Goal: Information Seeking & Learning: Learn about a topic

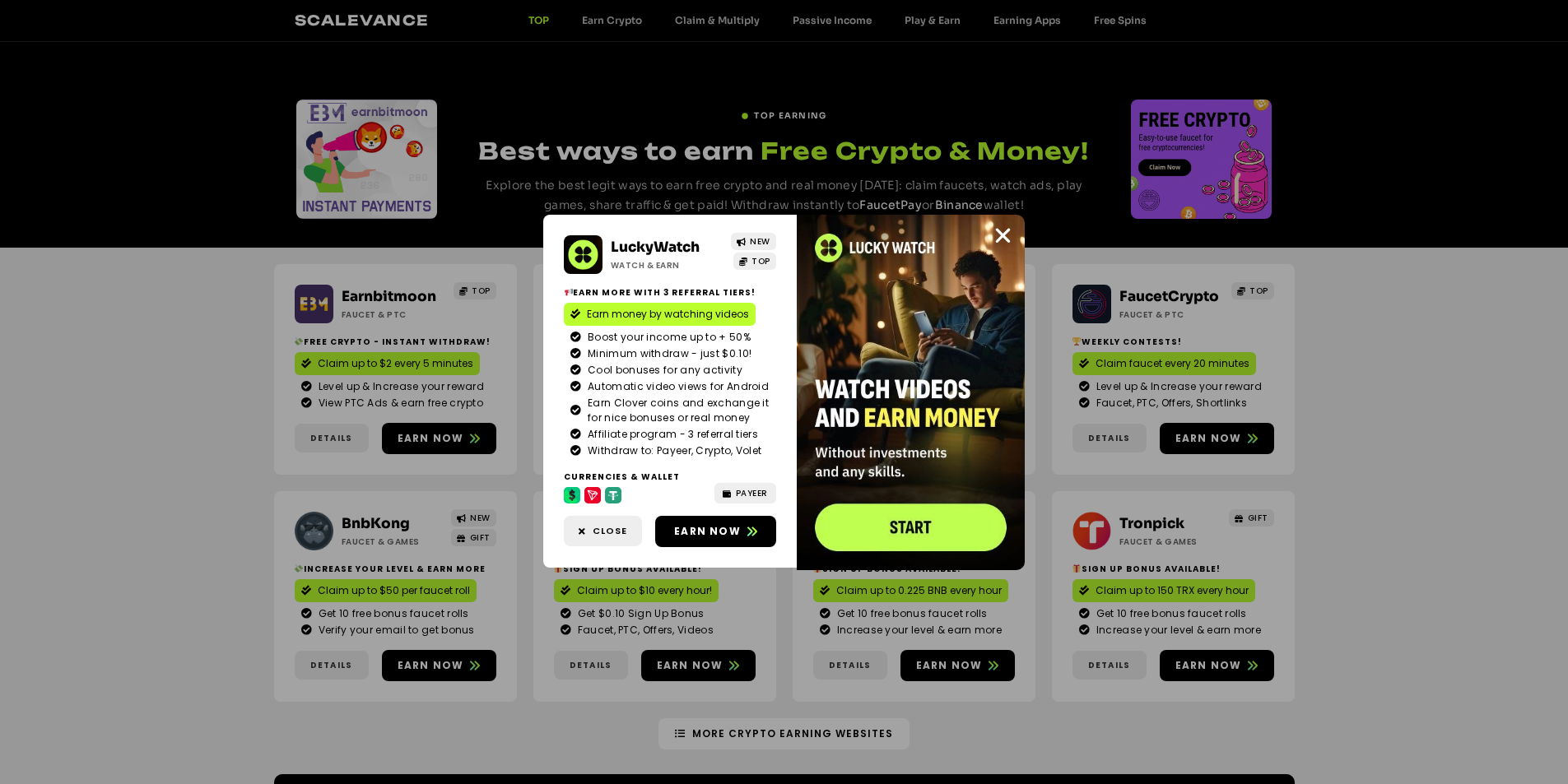
click at [1367, 313] on div "LuckyWatch Watch & Earn NEW TOP Earn more with 3 referral Tiers! Earn money by …" at bounding box center [784, 392] width 1568 height 784
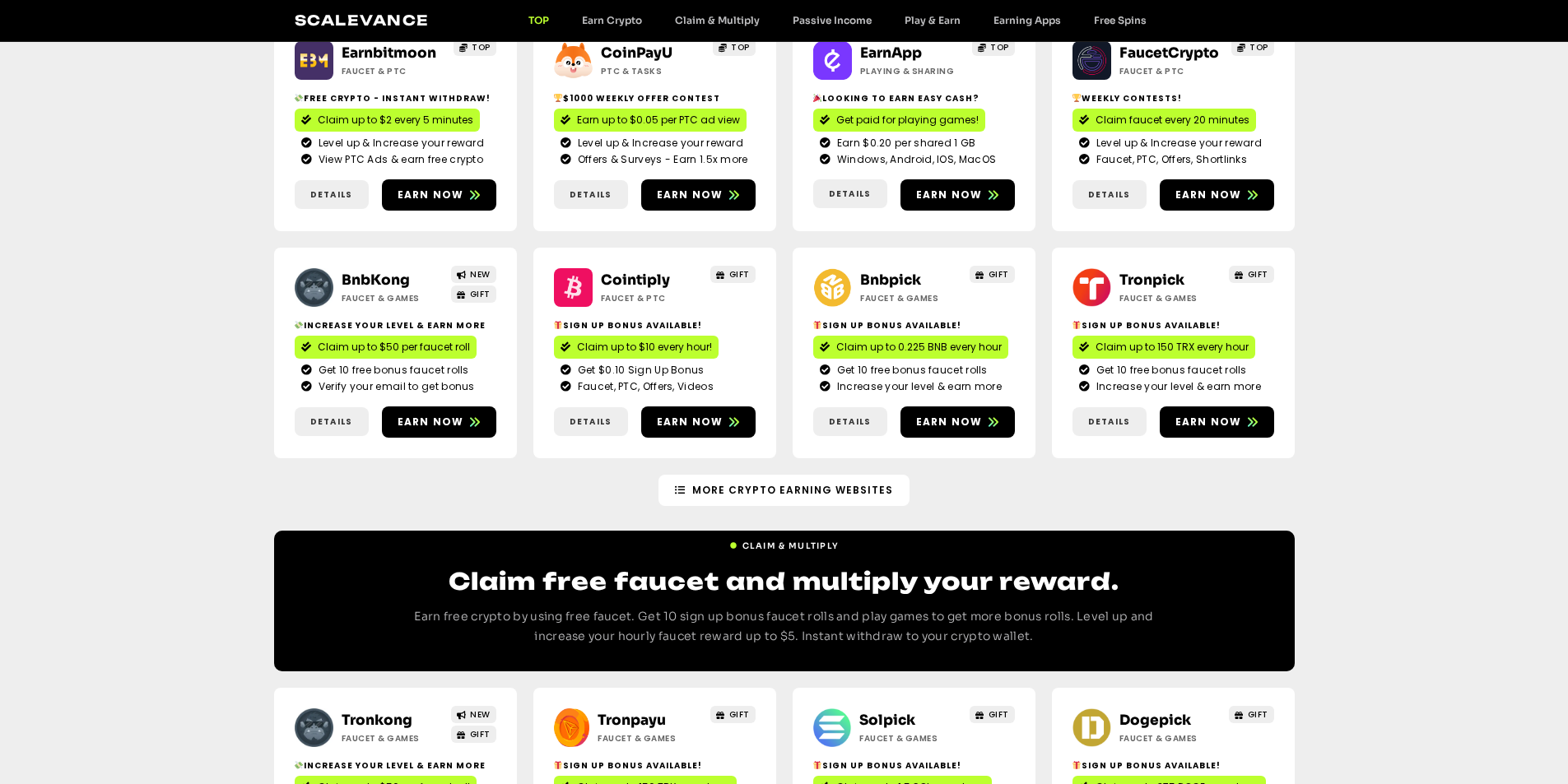
scroll to position [246, 0]
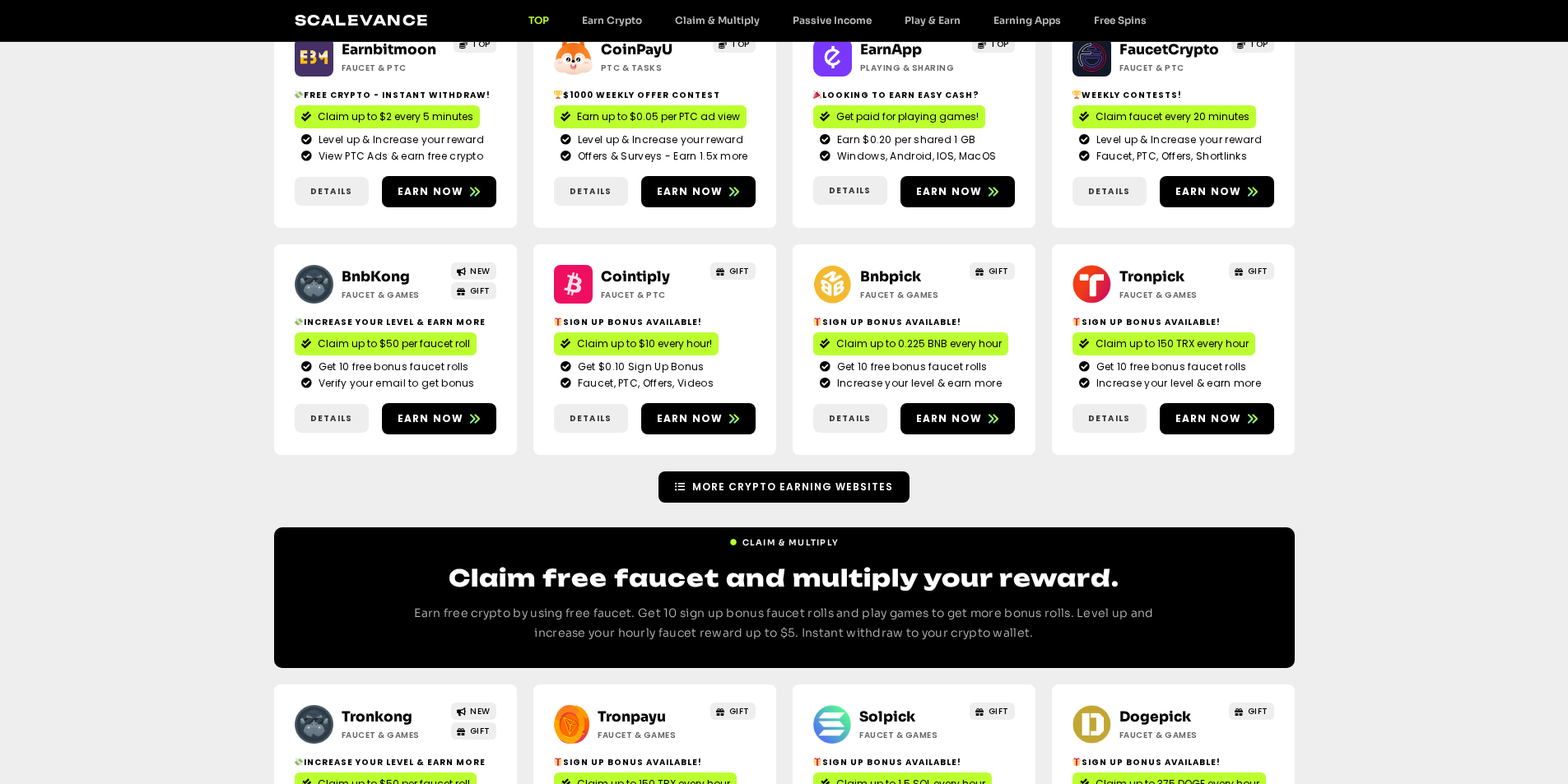
click at [769, 483] on span "More Crypto Earning Websites" at bounding box center [792, 487] width 201 height 15
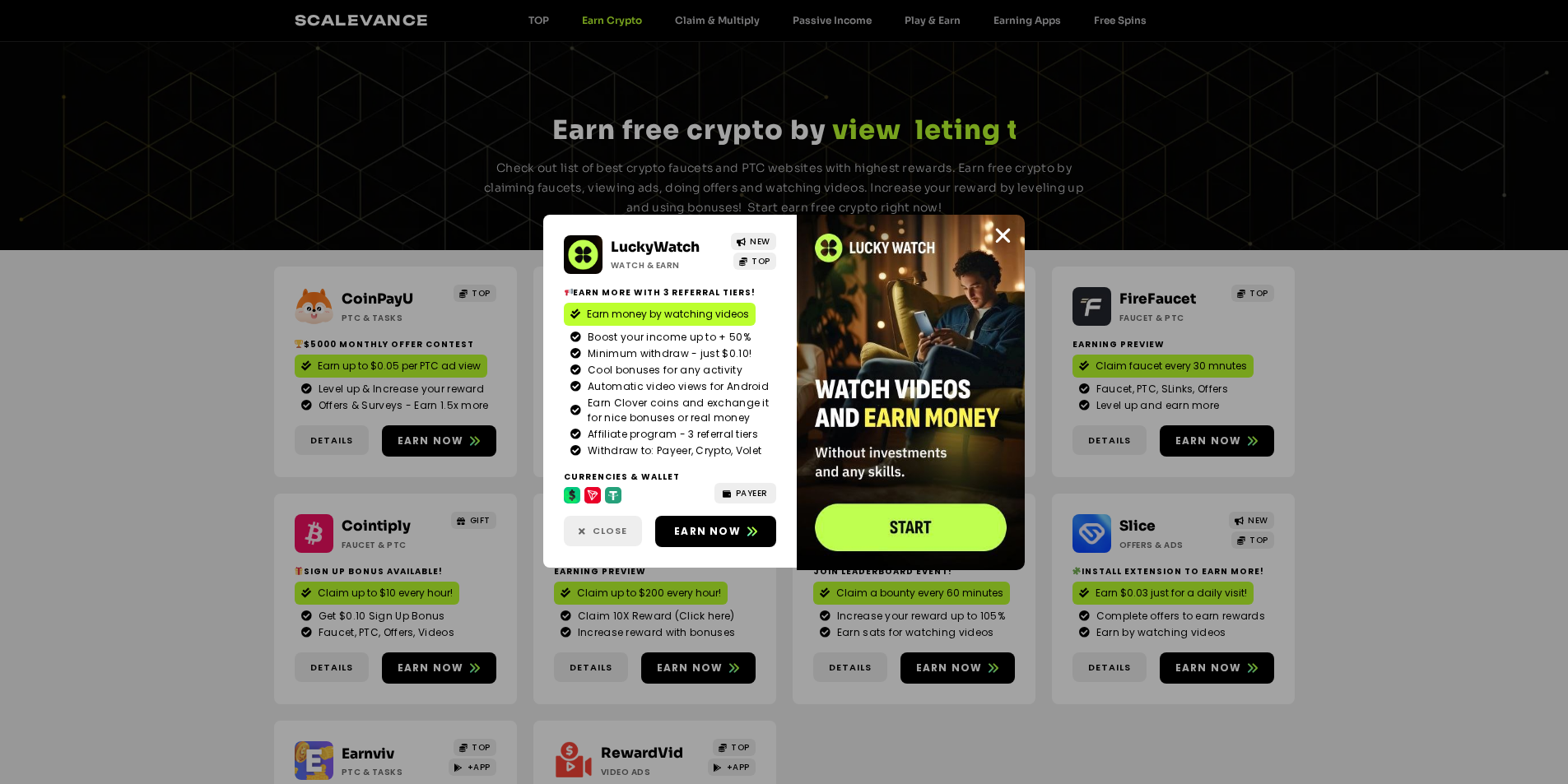
click at [601, 524] on link "Close" at bounding box center [603, 531] width 78 height 31
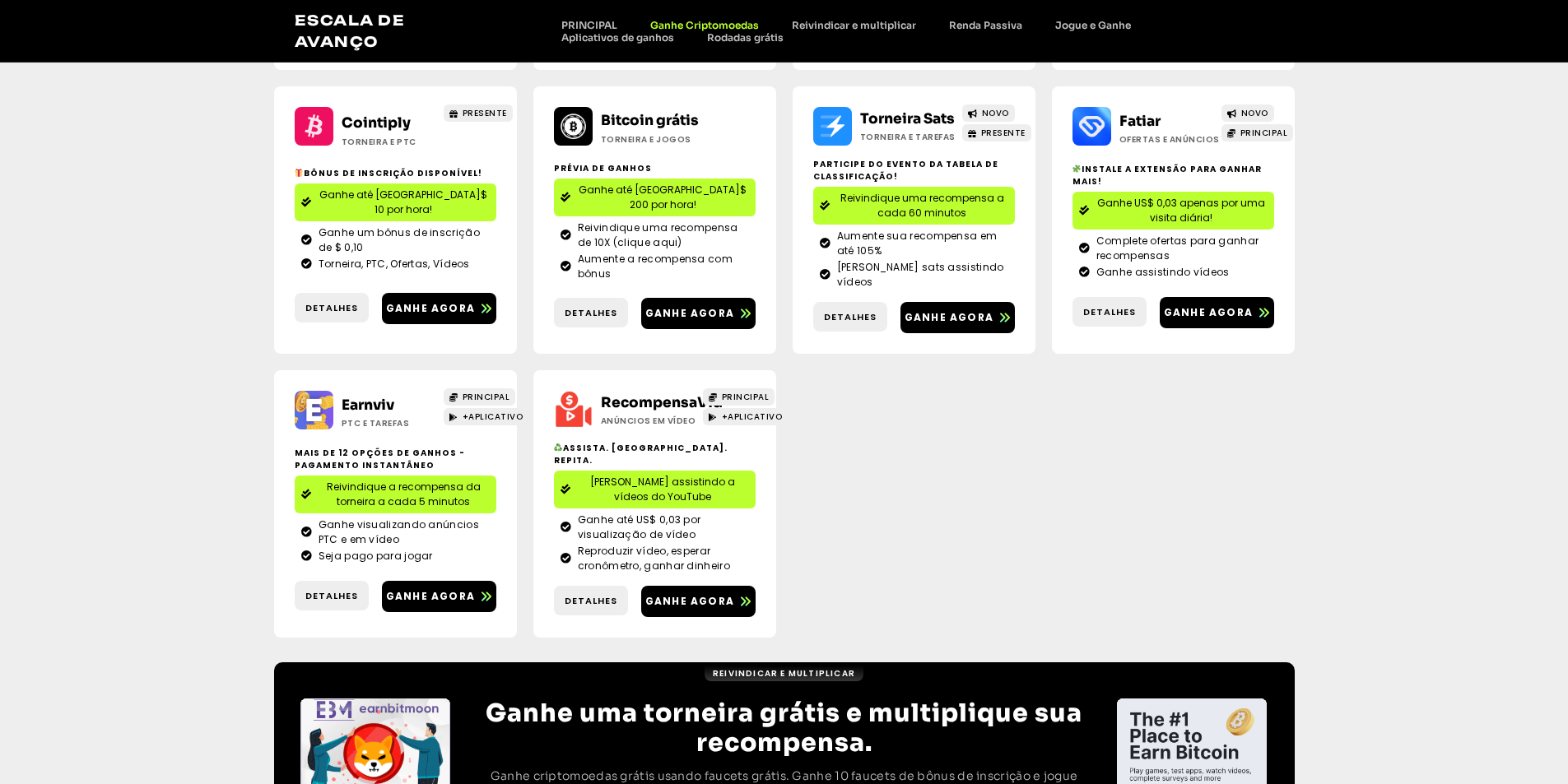
scroll to position [670, 0]
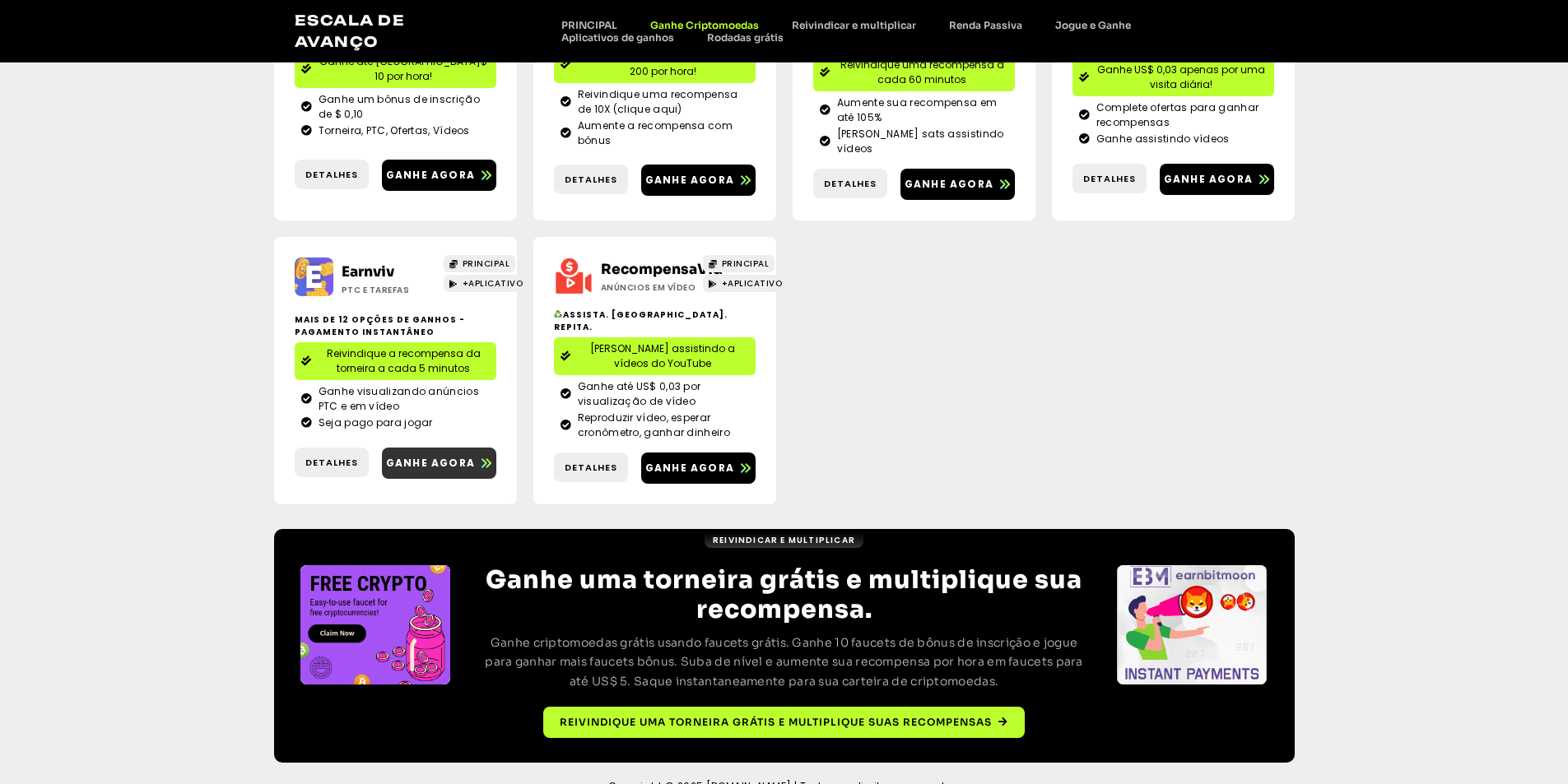
click at [445, 455] on font "Ganhe agora" at bounding box center [430, 462] width 89 height 14
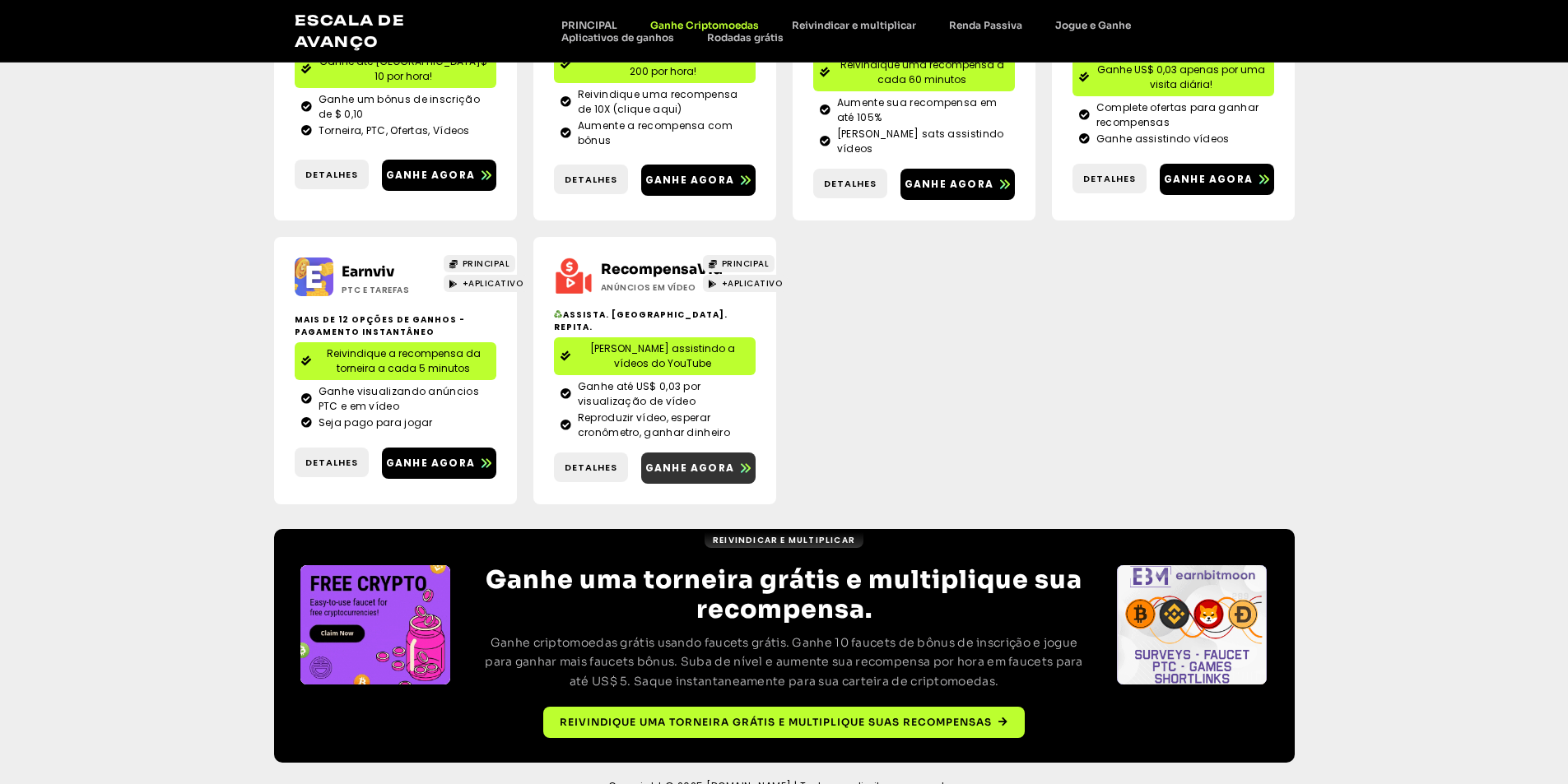
click at [699, 461] on font "Ganhe agora" at bounding box center [690, 468] width 89 height 14
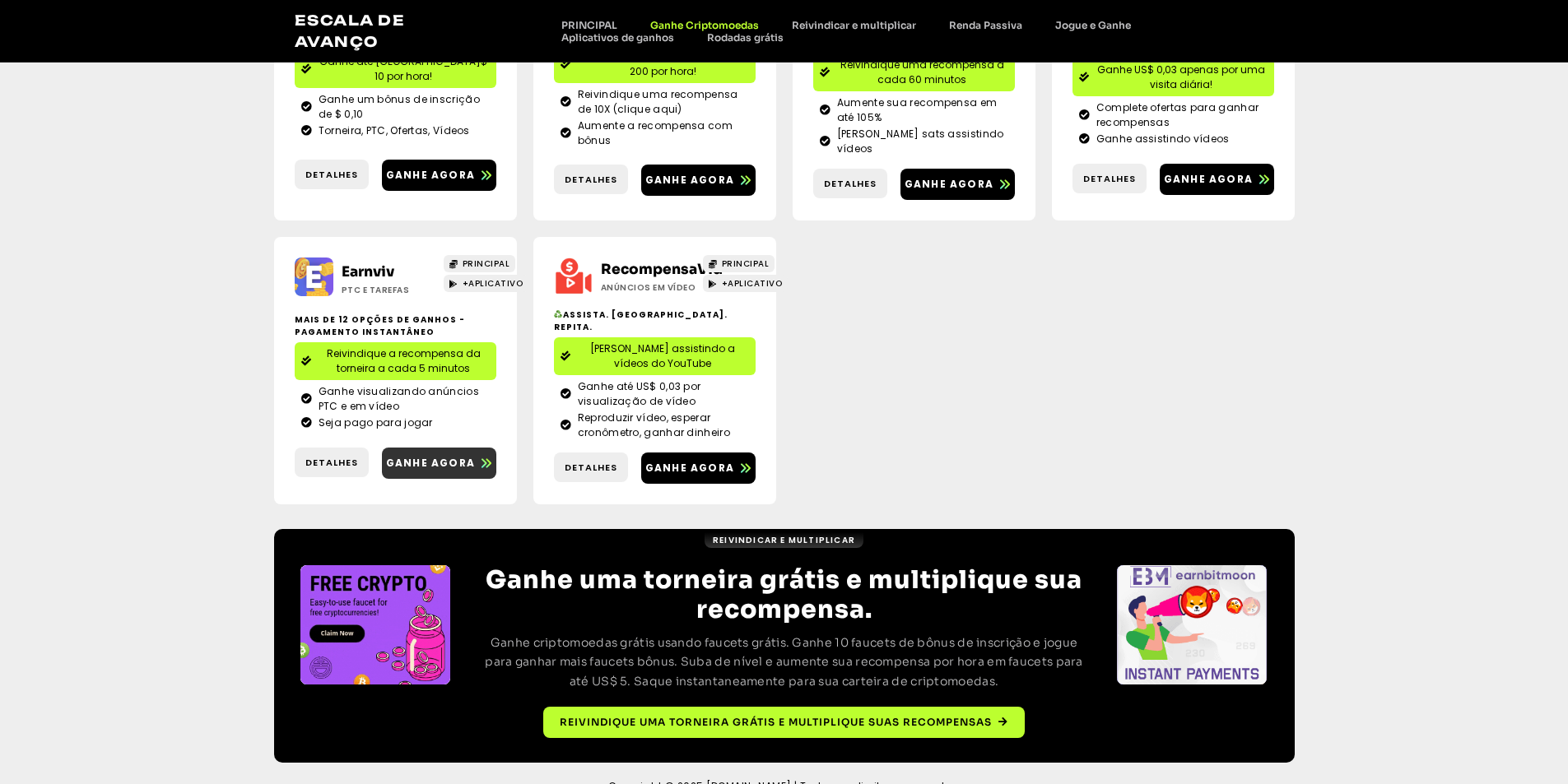
click at [429, 455] on font "Ganhe agora" at bounding box center [430, 462] width 89 height 14
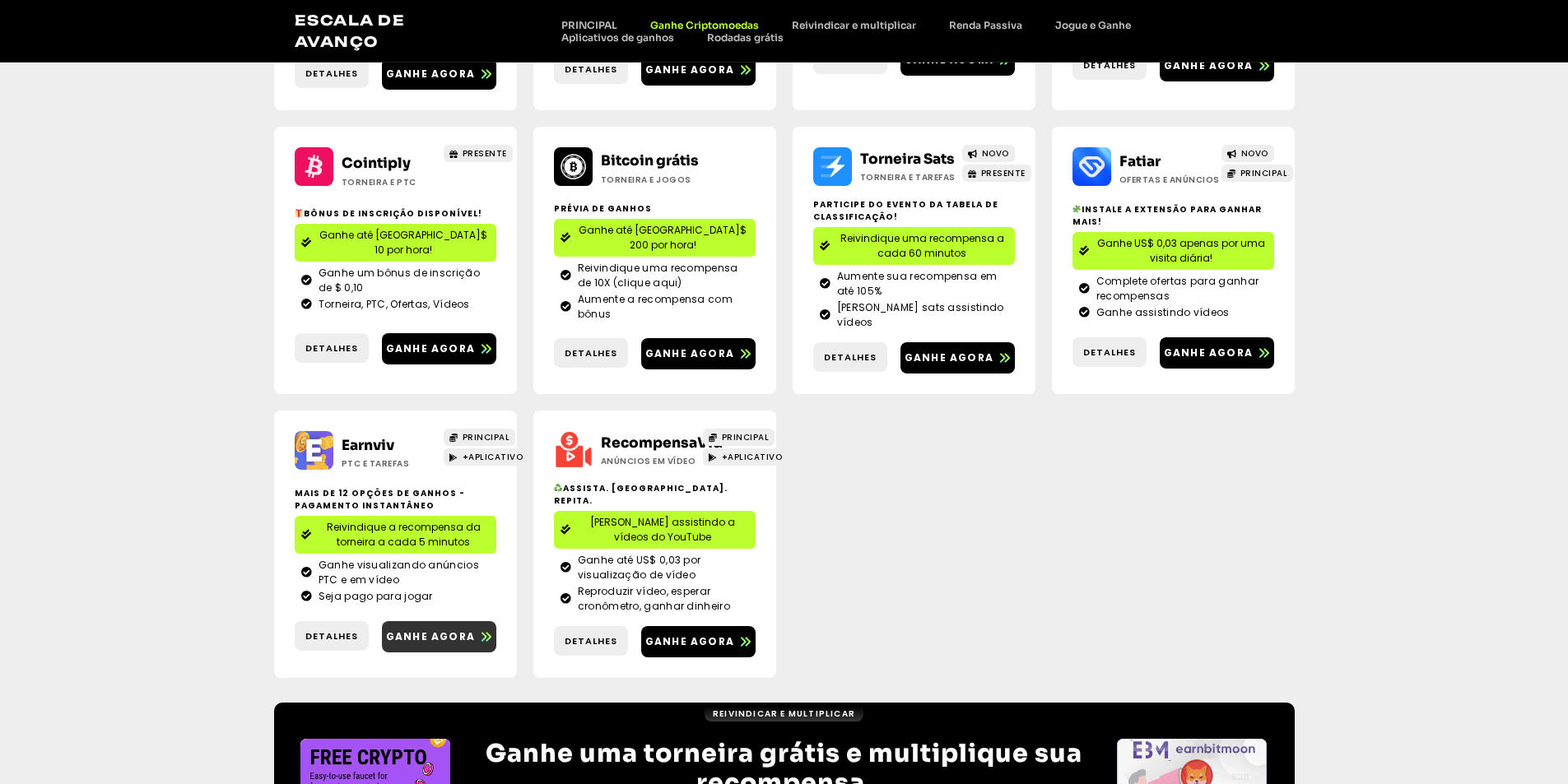
scroll to position [423, 0]
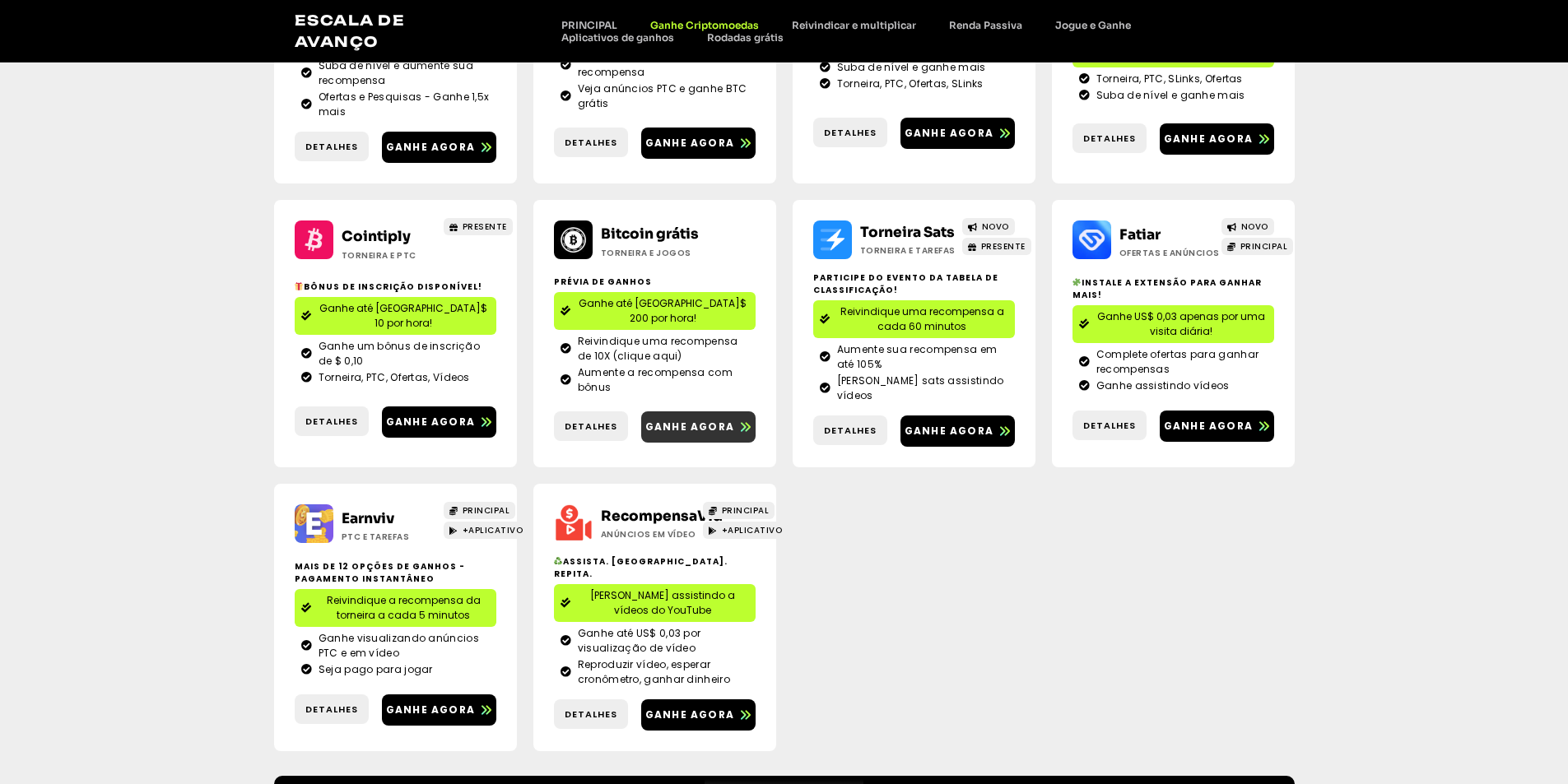
click at [674, 420] on font "Ganhe agora" at bounding box center [690, 427] width 89 height 14
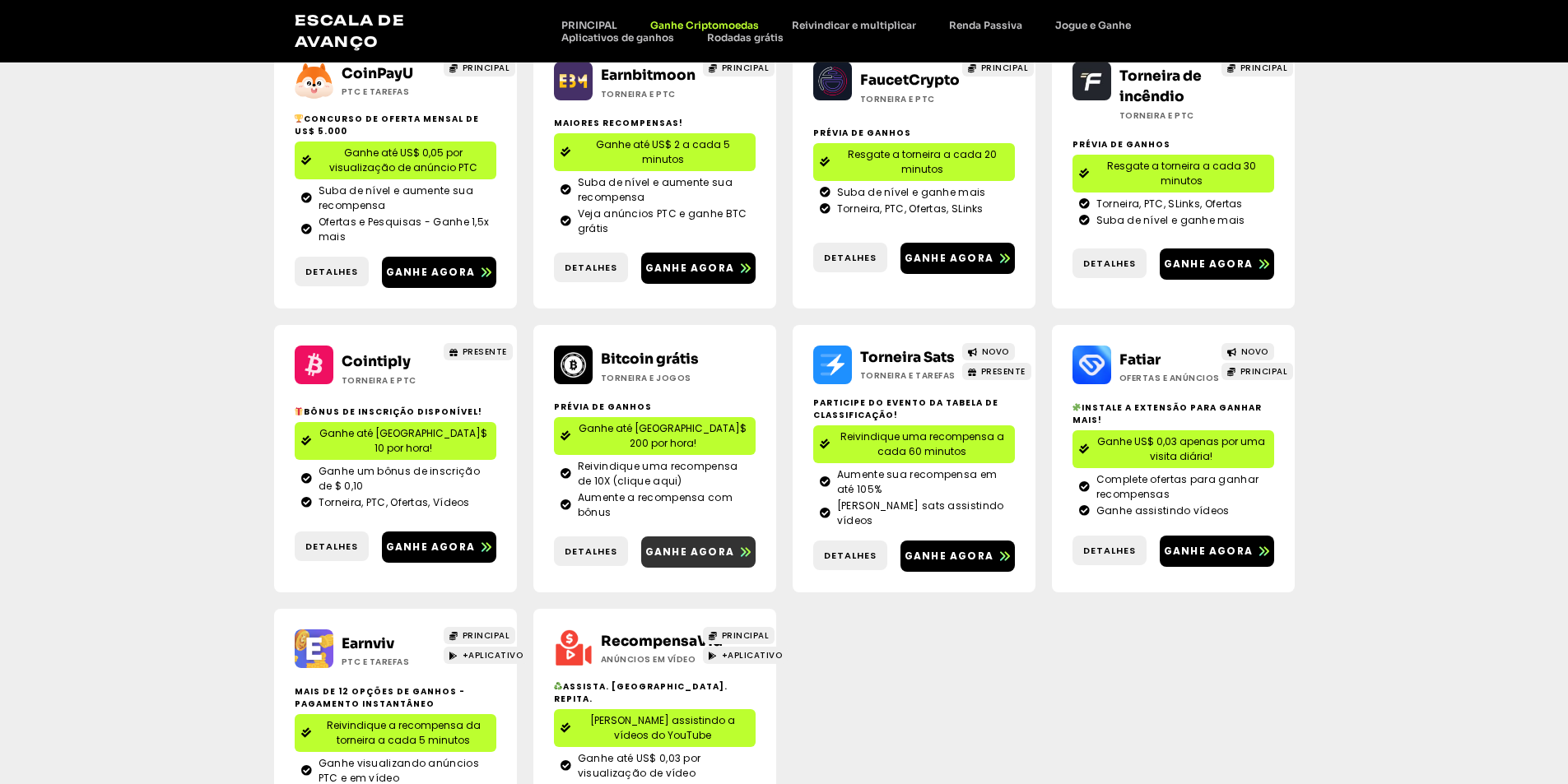
scroll to position [258, 0]
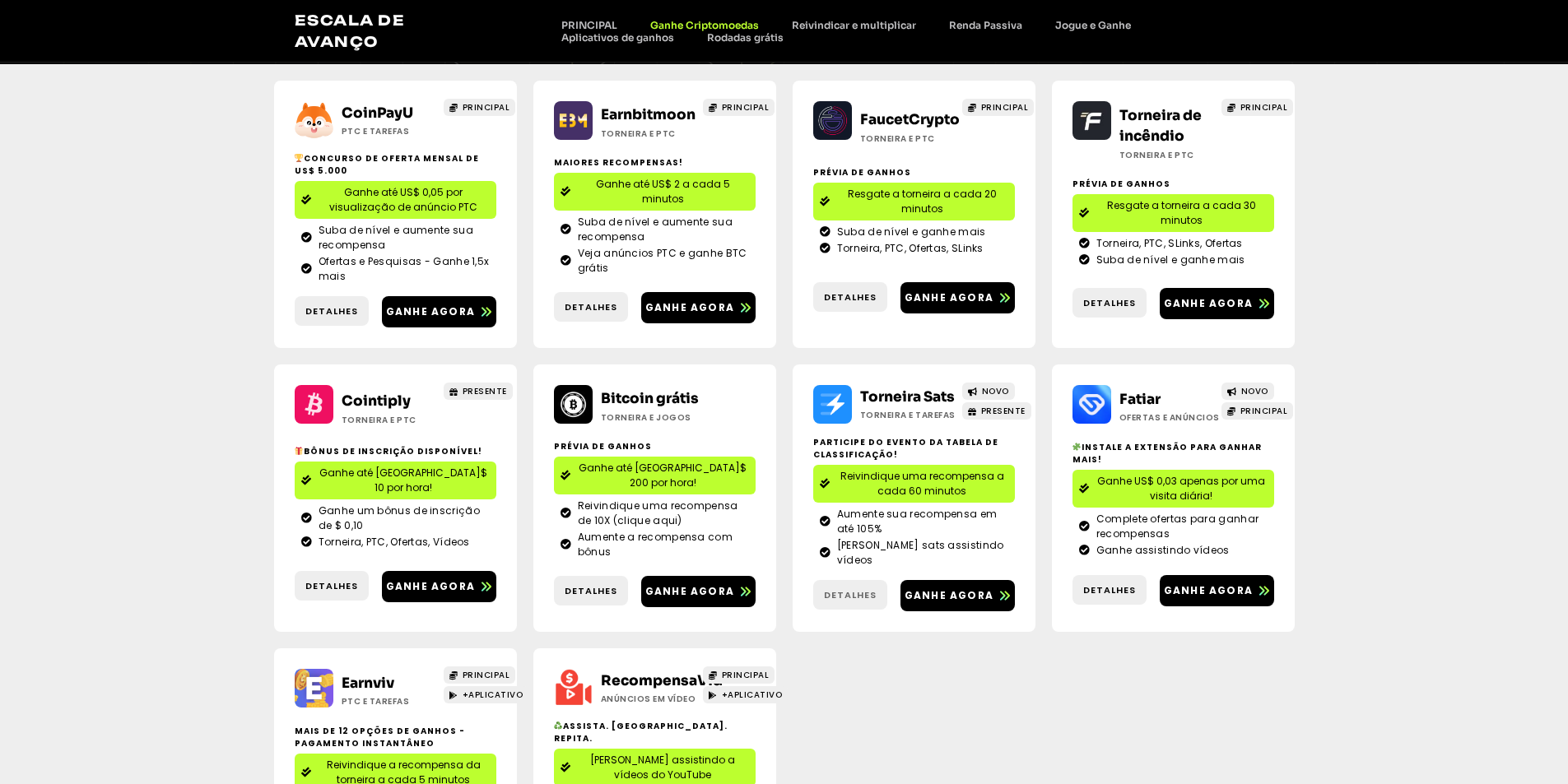
click at [836, 588] on font "Detalhes" at bounding box center [850, 594] width 52 height 13
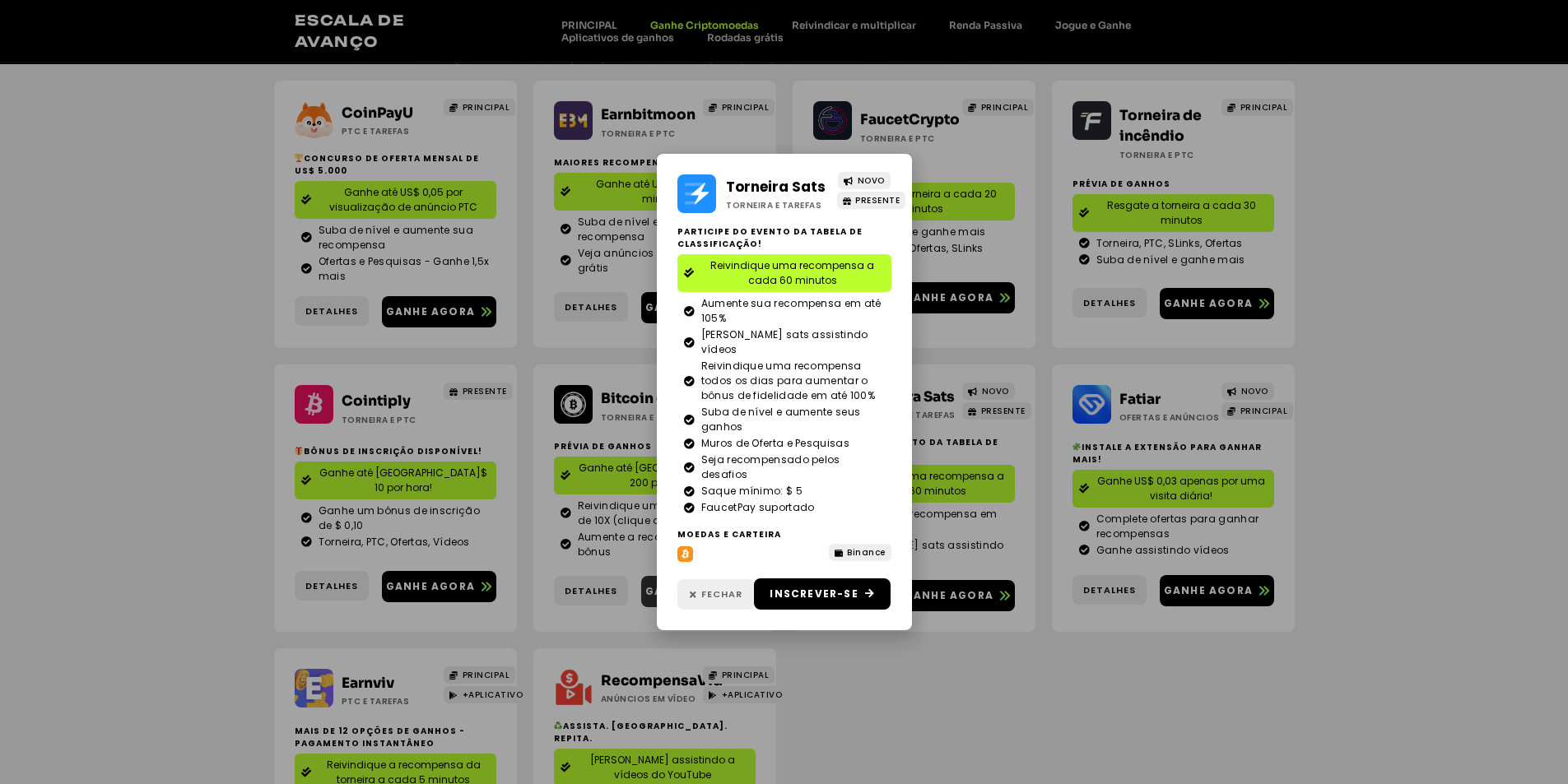
drag, startPoint x: 725, startPoint y: 576, endPoint x: 749, endPoint y: 578, distance: 24.1
click at [724, 587] on font "Fechar" at bounding box center [721, 593] width 41 height 13
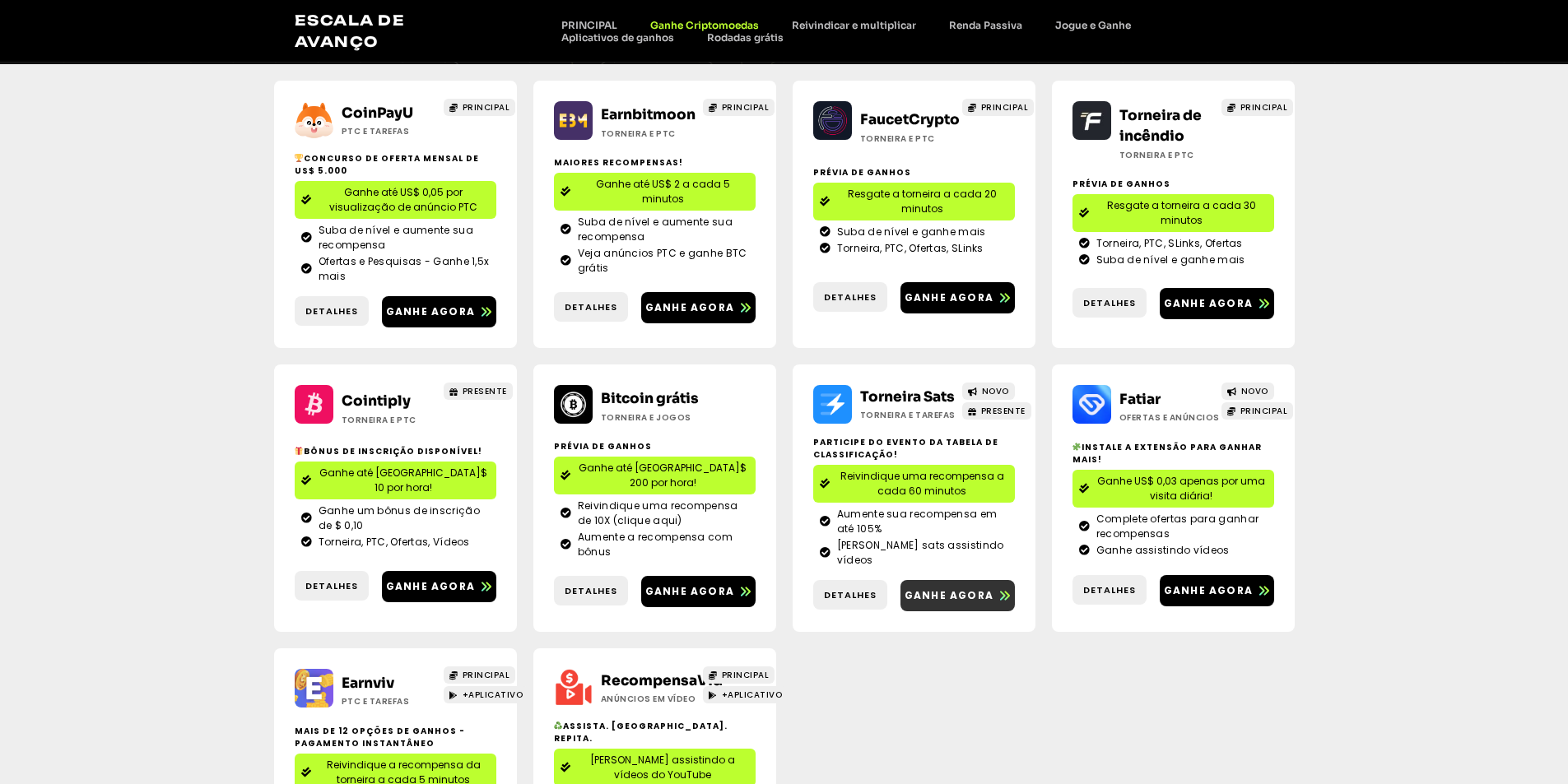
click at [942, 588] on font "Ganhe agora" at bounding box center [949, 595] width 89 height 14
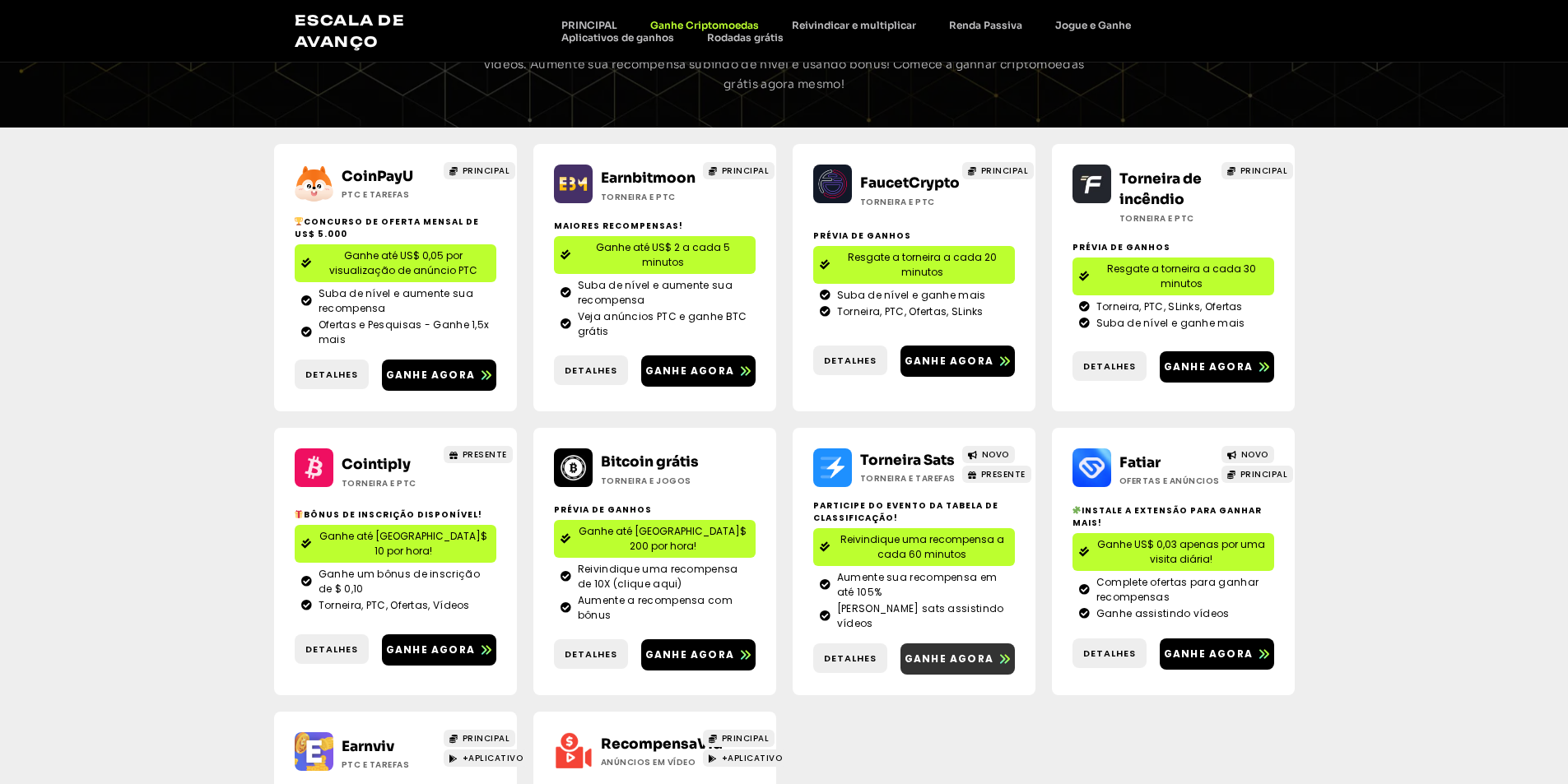
scroll to position [176, 0]
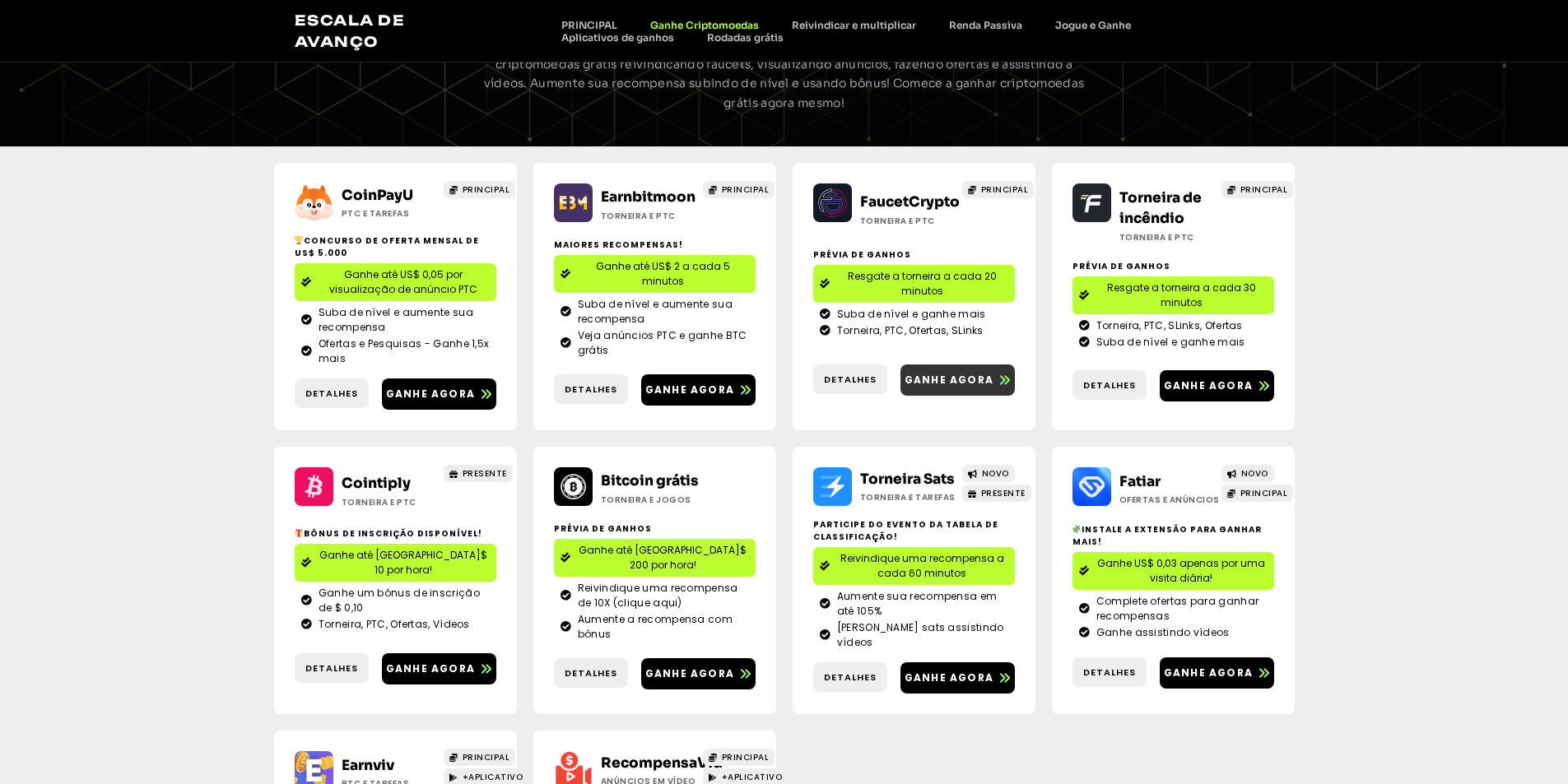
click at [939, 379] on font "Ganhe agora" at bounding box center [949, 379] width 89 height 14
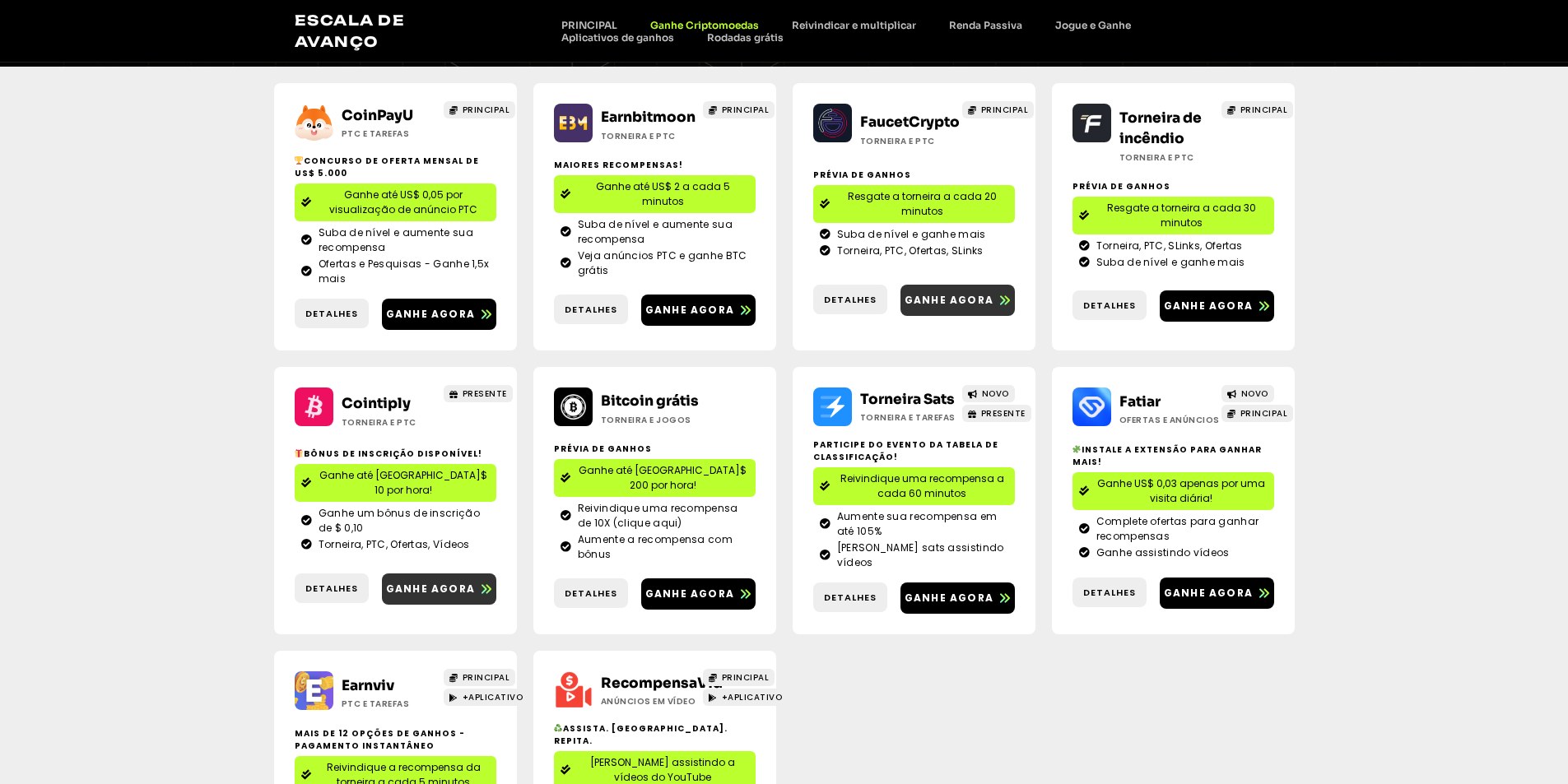
scroll to position [341, 0]
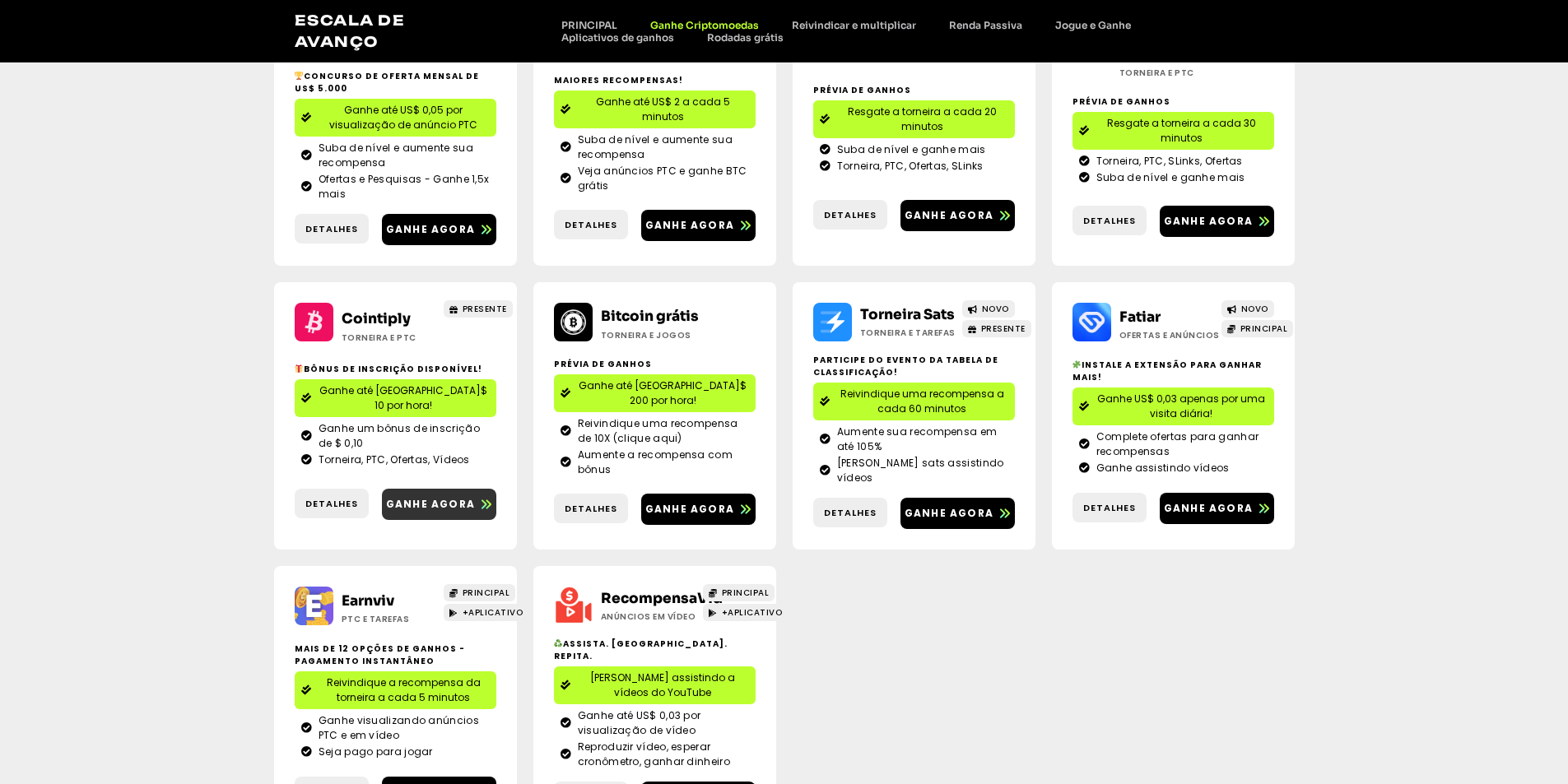
click at [429, 496] on font "Ganhe agora" at bounding box center [430, 503] width 89 height 14
